Goal: Task Accomplishment & Management: Manage account settings

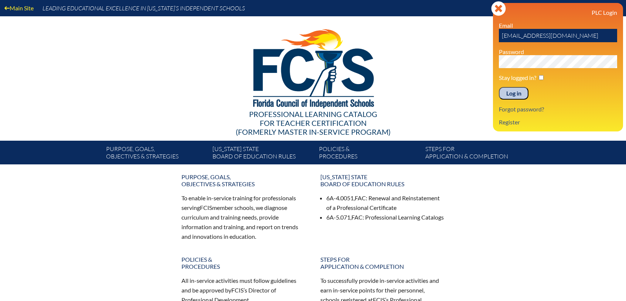
drag, startPoint x: 571, startPoint y: 37, endPoint x: 494, endPoint y: 35, distance: 77.3
click at [494, 35] on div "Log in Close Sign in or register PLC Login Email jparrish@holy-comforter.org Pa…" at bounding box center [558, 67] width 130 height 128
type input "mblack@hces.org"
click at [459, 61] on div "Main Site Leading Educational Excellence in [US_STATE]’s Independent Schools Pr…" at bounding box center [313, 82] width 626 height 164
click at [499, 87] on input "Log in" at bounding box center [514, 93] width 30 height 13
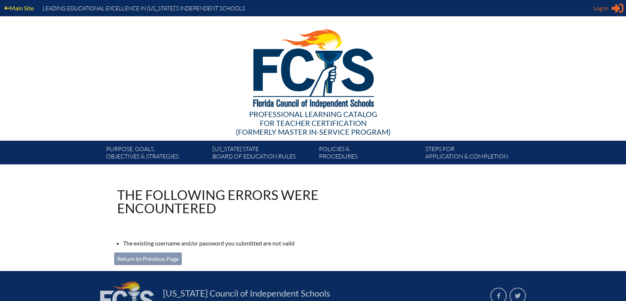
click at [613, 5] on icon "Sign in or register" at bounding box center [618, 8] width 12 height 12
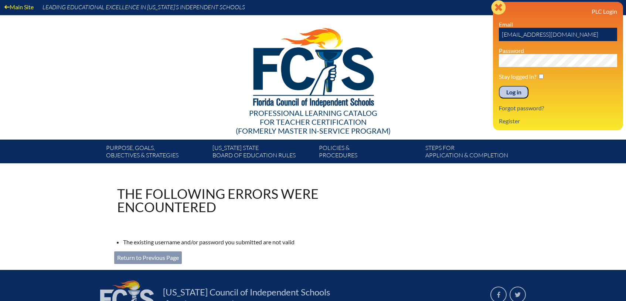
scroll to position [0, 0]
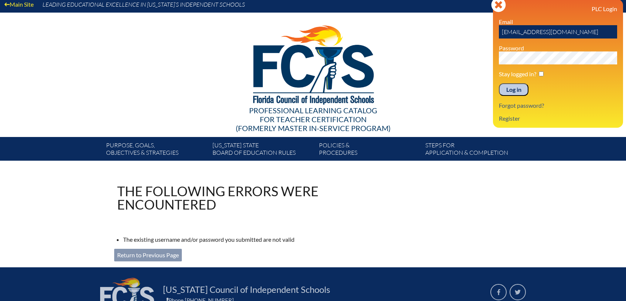
drag, startPoint x: 586, startPoint y: 38, endPoint x: 478, endPoint y: 33, distance: 108.4
click at [478, 33] on div "Main Site Leading Educational Excellence in [US_STATE]’s Independent Schools Pr…" at bounding box center [313, 78] width 626 height 164
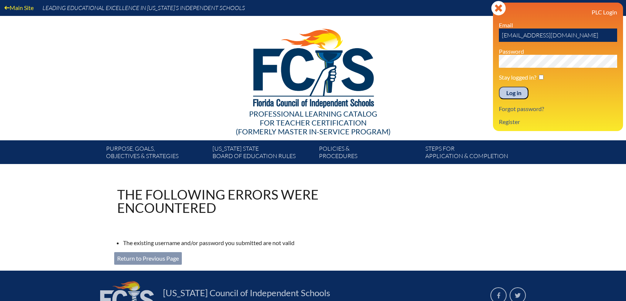
type input "[EMAIL_ADDRESS][DOMAIN_NAME]"
click at [499, 87] on input "Log in" at bounding box center [514, 93] width 30 height 13
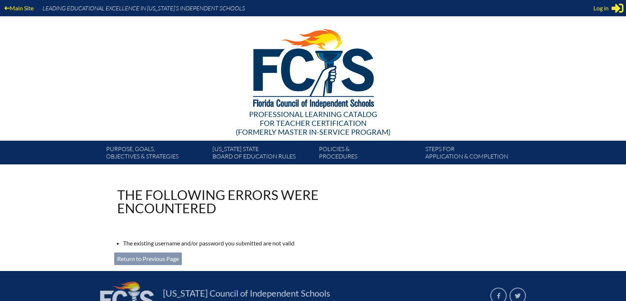
drag, startPoint x: 596, startPoint y: 6, endPoint x: 605, endPoint y: 8, distance: 9.5
click at [596, 6] on span "Log in" at bounding box center [601, 8] width 15 height 9
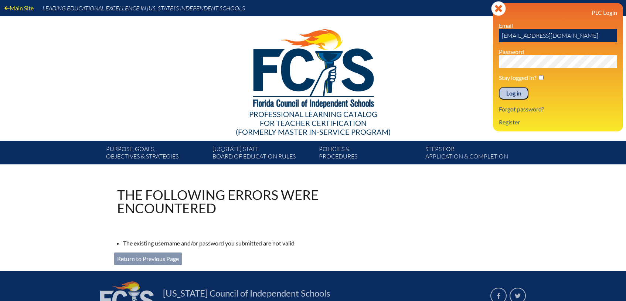
drag, startPoint x: 587, startPoint y: 36, endPoint x: 460, endPoint y: 33, distance: 127.6
click at [460, 33] on div "Main Site Leading Educational Excellence in [US_STATE]’s Independent Schools Pr…" at bounding box center [313, 82] width 626 height 164
type input "[EMAIL_ADDRESS][DOMAIN_NAME]"
click at [499, 87] on input "Log in" at bounding box center [514, 93] width 30 height 13
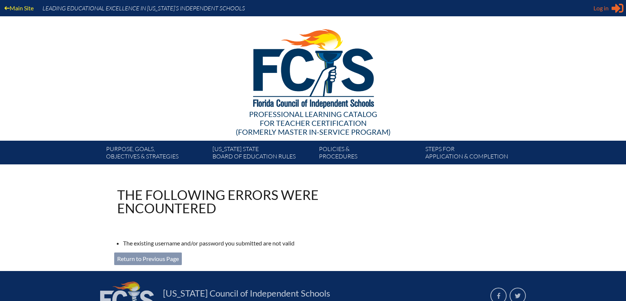
click at [603, 6] on span "Log in" at bounding box center [601, 8] width 15 height 9
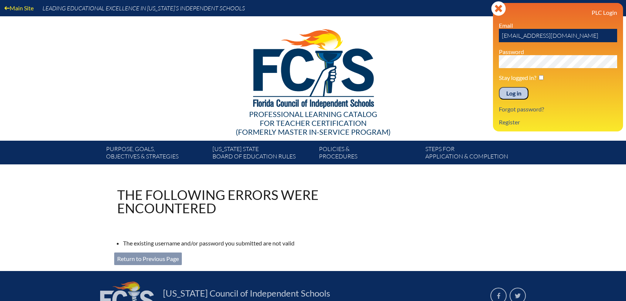
drag, startPoint x: 584, startPoint y: 35, endPoint x: 473, endPoint y: 32, distance: 111.7
click at [473, 32] on div "Main Site Leading Educational Excellence in [US_STATE]’s Independent Schools Pr…" at bounding box center [313, 82] width 626 height 164
type input "mblack@hces.org"
click at [499, 87] on input "Log in" at bounding box center [514, 93] width 30 height 13
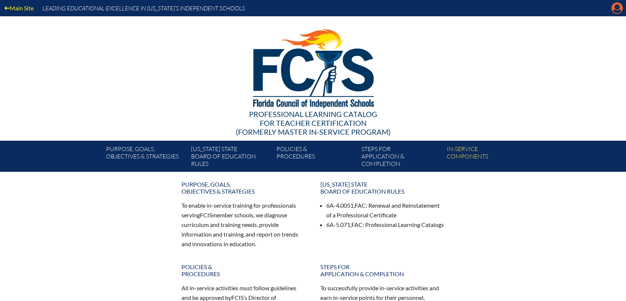
click at [615, 7] on icon "Manage account" at bounding box center [617, 8] width 12 height 12
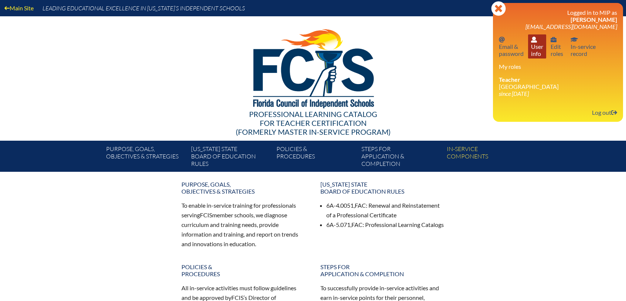
click at [536, 45] on link "User info User info" at bounding box center [537, 46] width 18 height 24
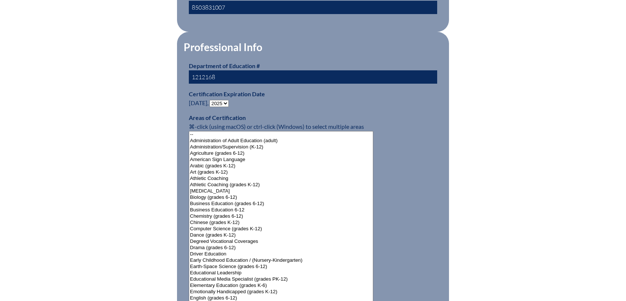
scroll to position [431, 0]
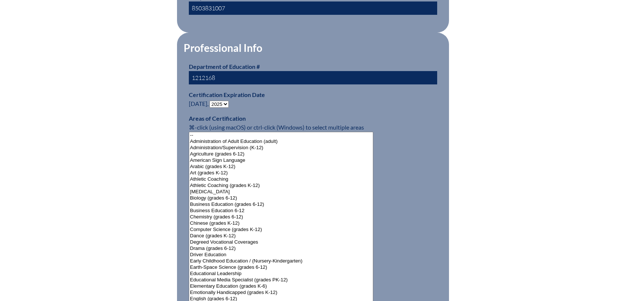
click at [223, 101] on select "- 2031 2030 2029 2028 2027 2026 2025 2024 2023 2022 2021 2020 2019 2018 2017 20…" at bounding box center [219, 104] width 19 height 7
select select "2030"
click at [211, 101] on select "- 2031 2030 2029 2028 2027 2026 2025 2024 2023 2022 2021 2020 2019 2018 2017 20…" at bounding box center [219, 104] width 19 height 7
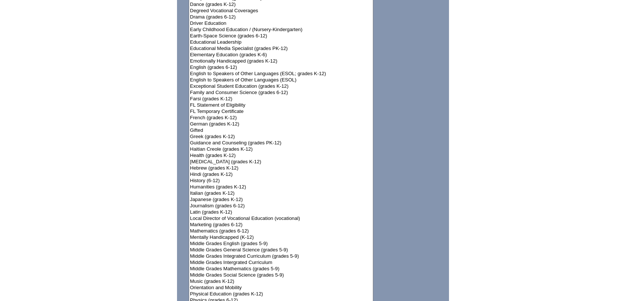
scroll to position [1001, 0]
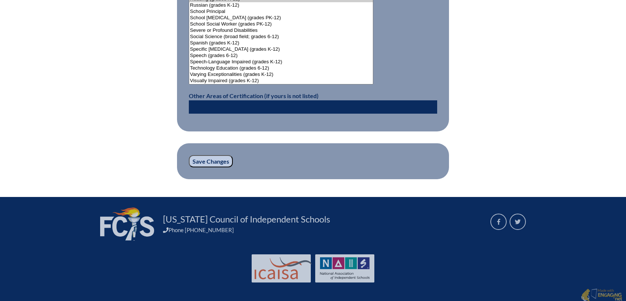
click at [215, 156] on input "Save Changes" at bounding box center [211, 161] width 44 height 13
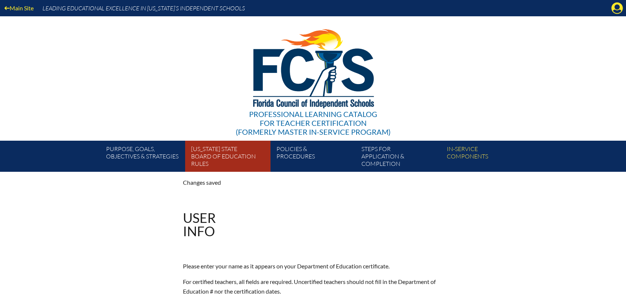
drag, startPoint x: 0, startPoint y: 0, endPoint x: 215, endPoint y: 156, distance: 266.0
click at [215, 156] on link "Florida State Board of Education rules" at bounding box center [230, 157] width 85 height 28
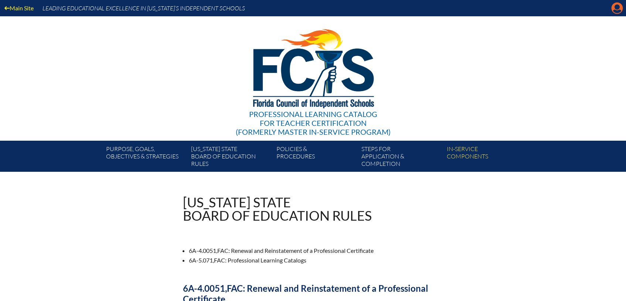
click at [617, 9] on icon "Manage account" at bounding box center [617, 8] width 12 height 12
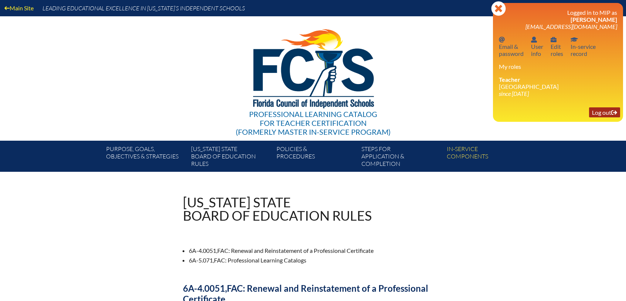
click at [606, 110] on link "Log out Log out" at bounding box center [604, 112] width 31 height 10
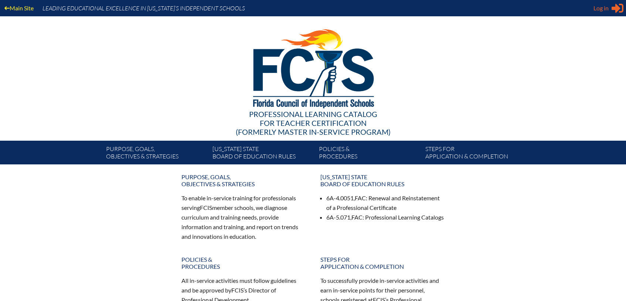
click at [607, 7] on span "Log in" at bounding box center [601, 8] width 15 height 9
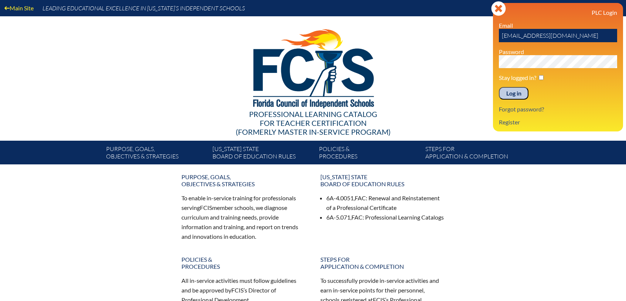
drag, startPoint x: 521, startPoint y: 34, endPoint x: 492, endPoint y: 32, distance: 28.9
click at [492, 32] on div "Main Site Leading Educational Excellence in [US_STATE]’s Independent Schools Pr…" at bounding box center [313, 82] width 626 height 164
type input "cjewell@holy-comforter.org"
click at [499, 87] on input "Log in" at bounding box center [514, 93] width 30 height 13
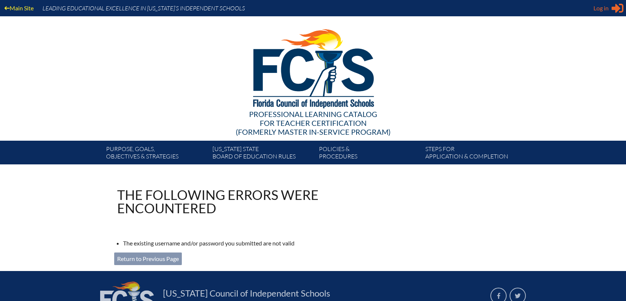
click at [608, 7] on span "Log in" at bounding box center [601, 8] width 15 height 9
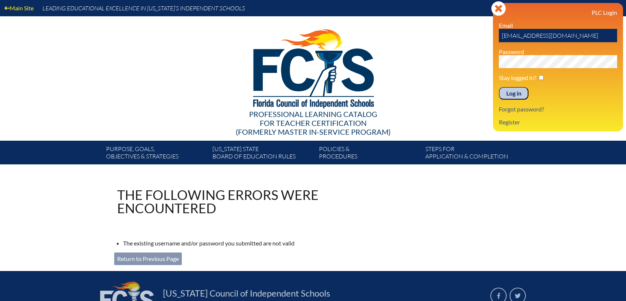
drag, startPoint x: 586, startPoint y: 35, endPoint x: 455, endPoint y: 35, distance: 131.6
click at [455, 35] on div "Main Site Leading Educational Excellence in [US_STATE]’s Independent Schools Pr…" at bounding box center [313, 82] width 626 height 164
type input "[EMAIL_ADDRESS][DOMAIN_NAME]"
click at [499, 87] on input "Log in" at bounding box center [514, 93] width 30 height 13
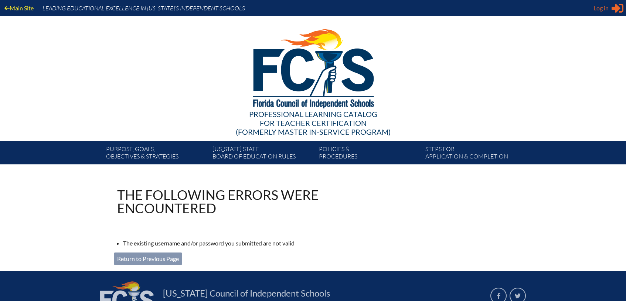
click at [605, 6] on span "Log in" at bounding box center [601, 8] width 15 height 9
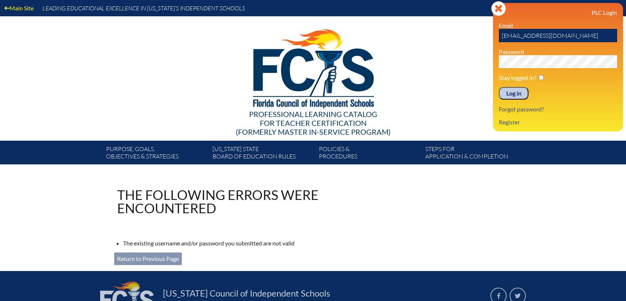
drag, startPoint x: 580, startPoint y: 37, endPoint x: 498, endPoint y: 34, distance: 81.8
click at [498, 34] on div "Log in Close Sign in or register PLC Login Email jparrish@holy-comforter.org Pa…" at bounding box center [558, 67] width 130 height 128
type input "cjewell@holy-comforter.org"
click at [499, 87] on input "Log in" at bounding box center [514, 93] width 30 height 13
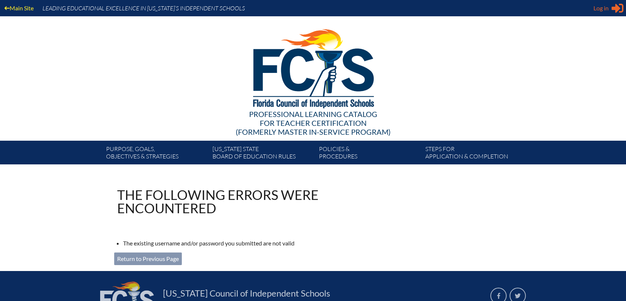
type input "[EMAIL_ADDRESS][DOMAIN_NAME]"
click at [602, 7] on span "Log in" at bounding box center [601, 8] width 15 height 9
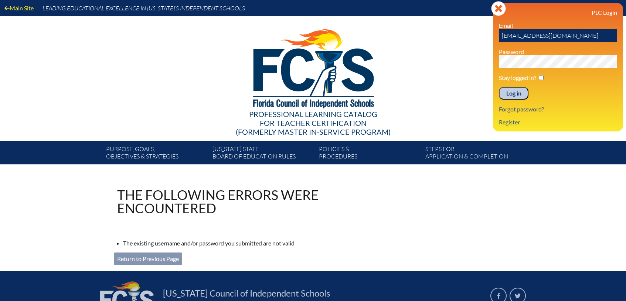
click at [511, 88] on input "Log in" at bounding box center [514, 93] width 30 height 13
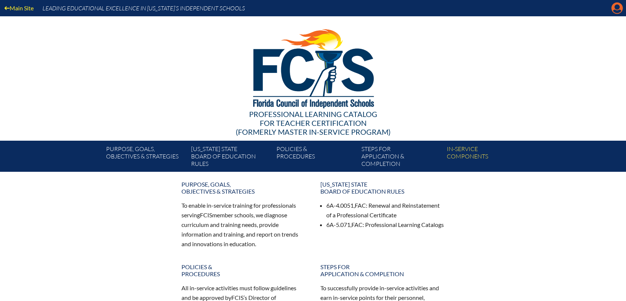
click at [614, 10] on icon "Manage account" at bounding box center [617, 8] width 12 height 12
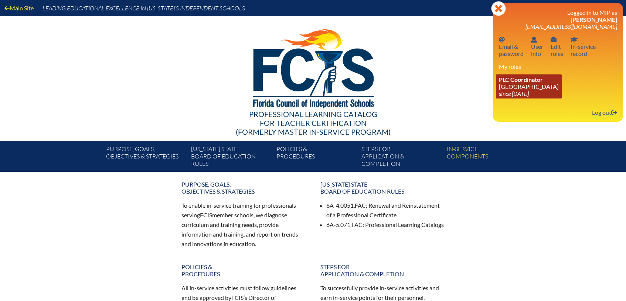
click at [526, 78] on span "PLC Coordinator" at bounding box center [521, 79] width 44 height 7
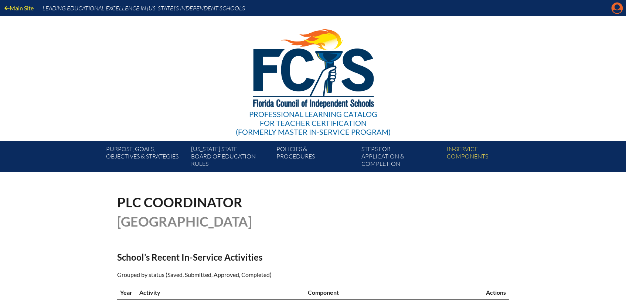
click at [616, 10] on icon at bounding box center [617, 8] width 11 height 11
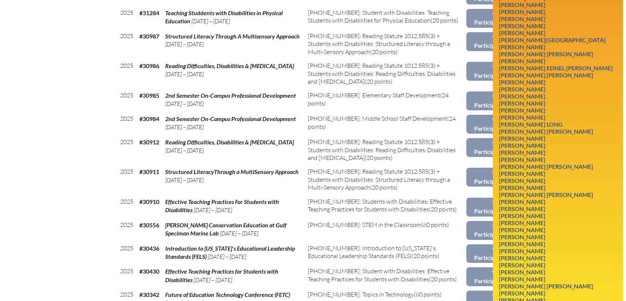
scroll to position [385, 0]
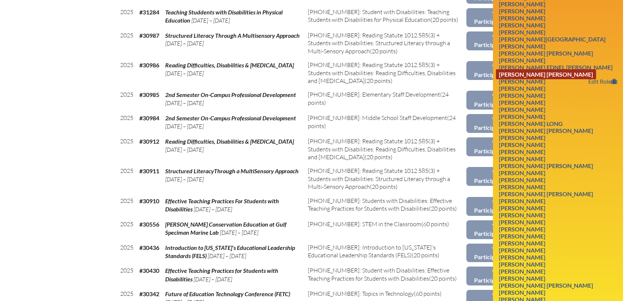
click at [563, 79] on link "Courtney Elizabeth Jewell" at bounding box center [546, 74] width 100 height 10
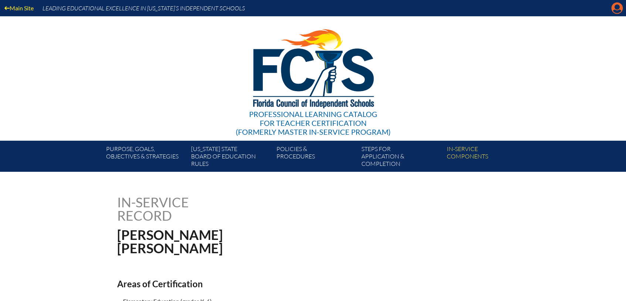
click at [616, 6] on icon "Manage account" at bounding box center [617, 8] width 12 height 12
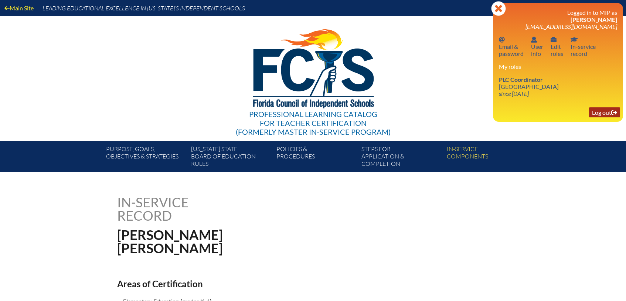
click at [611, 112] on icon "Log out" at bounding box center [614, 112] width 6 height 6
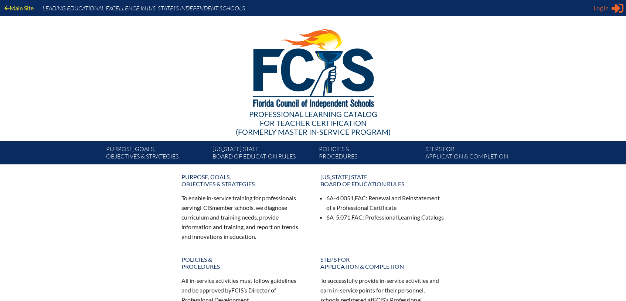
click at [605, 4] on span "Log in" at bounding box center [601, 8] width 15 height 9
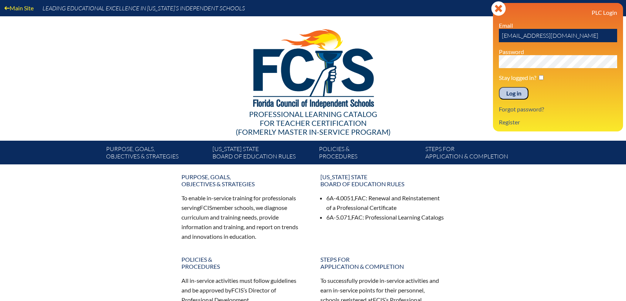
drag, startPoint x: 580, startPoint y: 33, endPoint x: 462, endPoint y: 24, distance: 119.1
click at [462, 24] on div "Main Site Leading Educational Excellence in [US_STATE]’s Independent Schools Pr…" at bounding box center [313, 82] width 626 height 164
type input "[EMAIL_ADDRESS][DOMAIN_NAME]"
click at [499, 87] on input "Log in" at bounding box center [514, 93] width 30 height 13
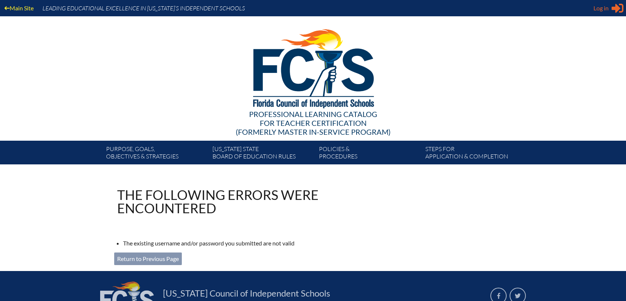
click at [600, 7] on span "Log in" at bounding box center [601, 8] width 15 height 9
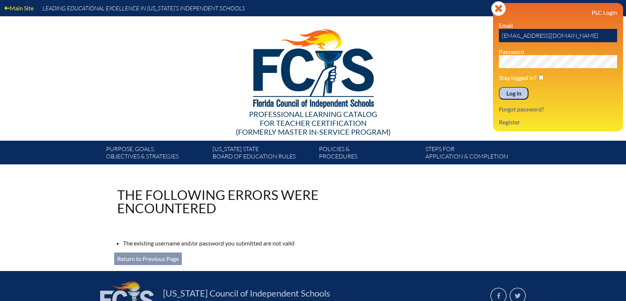
drag, startPoint x: 586, startPoint y: 35, endPoint x: 493, endPoint y: 38, distance: 93.6
click at [493, 38] on div "Log in Close Sign in or register PLC Login Email [EMAIL_ADDRESS][DOMAIN_NAME] P…" at bounding box center [558, 67] width 130 height 128
type input "[EMAIL_ADDRESS][DOMAIN_NAME]"
click at [499, 87] on input "Log in" at bounding box center [514, 93] width 30 height 13
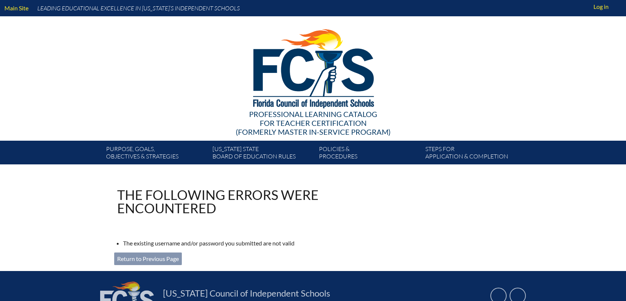
scroll to position [0, 0]
